Goal: Find specific fact: Find specific page/section

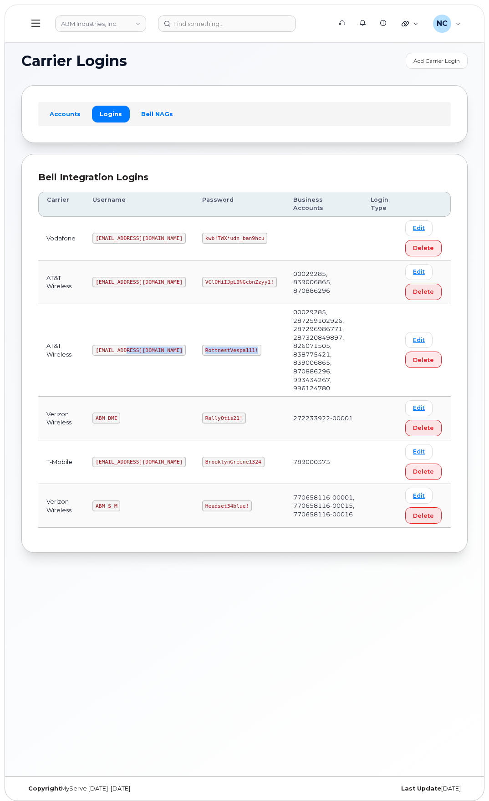
drag, startPoint x: 174, startPoint y: 338, endPoint x: 124, endPoint y: 335, distance: 50.2
click at [124, 335] on tr "AT&T Wireless abm@dminc.com RottnestVespa111! 00029285, 287259102926, 287296986…" at bounding box center [244, 350] width 413 height 92
click at [214, 345] on code "RottnestVespa111!" at bounding box center [231, 350] width 59 height 11
drag, startPoint x: 187, startPoint y: 342, endPoint x: 171, endPoint y: 332, distance: 18.4
click at [202, 345] on code "RottnestVespa111!" at bounding box center [231, 350] width 59 height 11
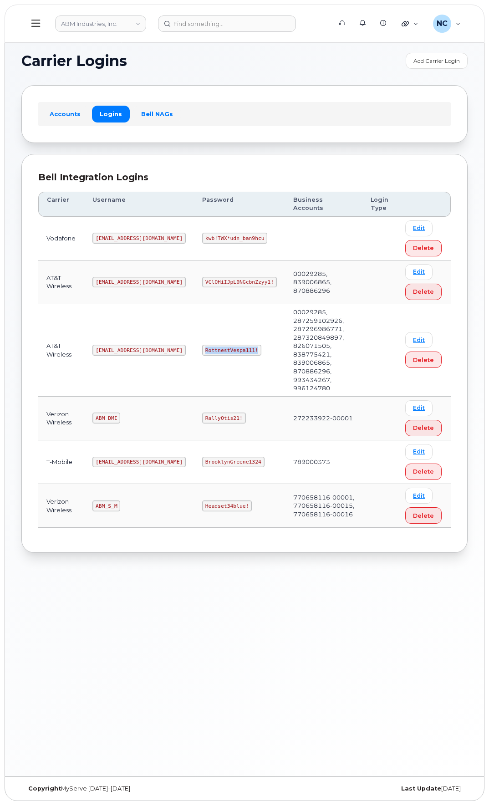
copy code "RottnestVespa111!"
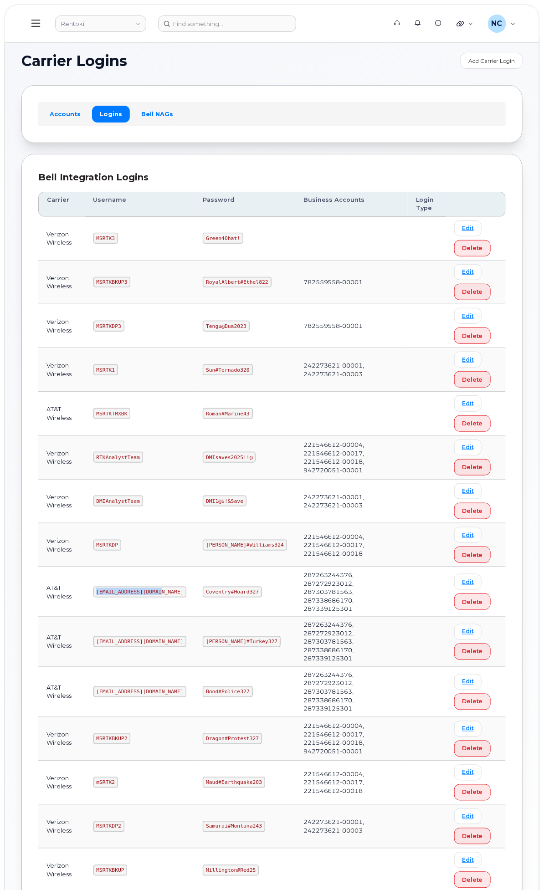
drag, startPoint x: 284, startPoint y: 639, endPoint x: 209, endPoint y: 644, distance: 75.3
click at [195, 617] on td "[EMAIL_ADDRESS][DOMAIN_NAME]" at bounding box center [140, 592] width 110 height 50
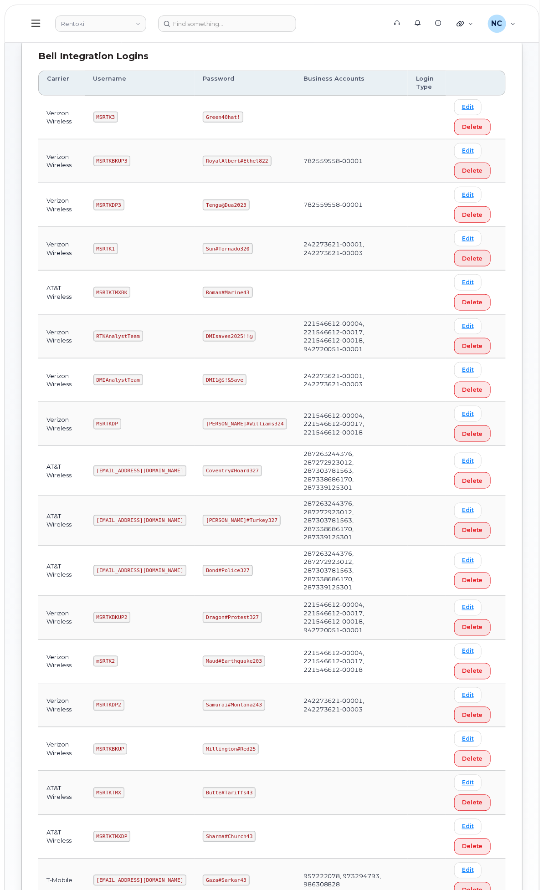
scroll to position [152, 0]
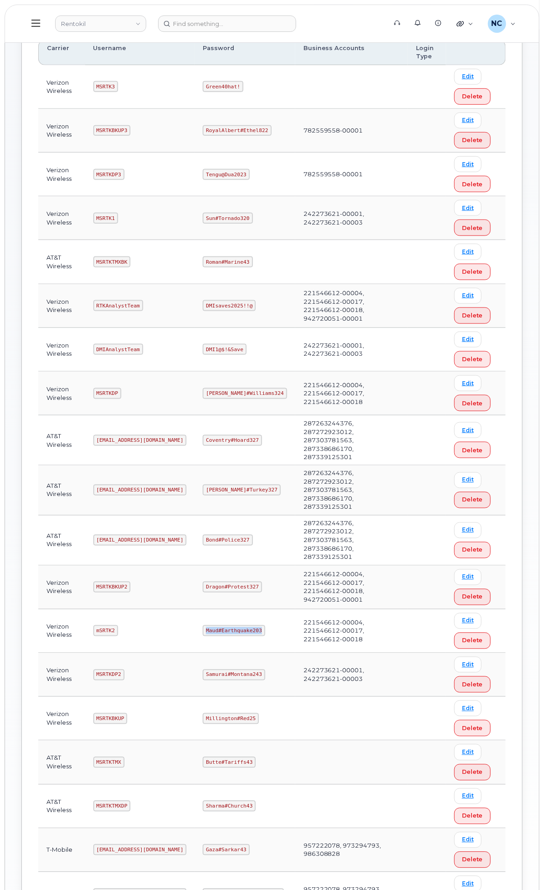
drag, startPoint x: 374, startPoint y: 719, endPoint x: 318, endPoint y: 712, distance: 56.4
click at [265, 636] on code "Maud#Earthquake203" at bounding box center [234, 630] width 62 height 11
copy code "Maud#Earthquake203"
